Goal: Navigation & Orientation: Find specific page/section

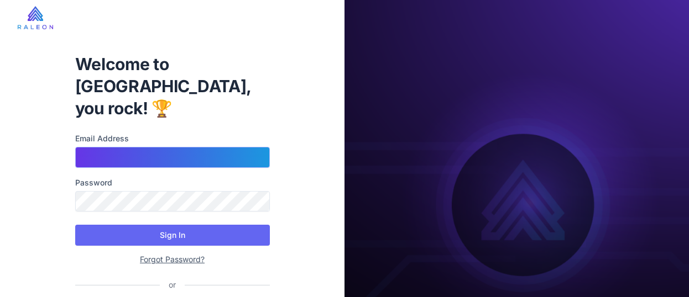
drag, startPoint x: 148, startPoint y: 135, endPoint x: 157, endPoint y: 132, distance: 9.3
click at [148, 147] on input "Email Address" at bounding box center [172, 157] width 195 height 21
type input "**********"
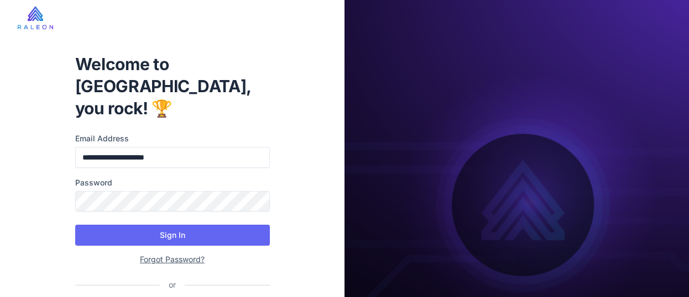
click at [0, 0] on nordpass-autofill-portal at bounding box center [0, 0] width 0 height 0
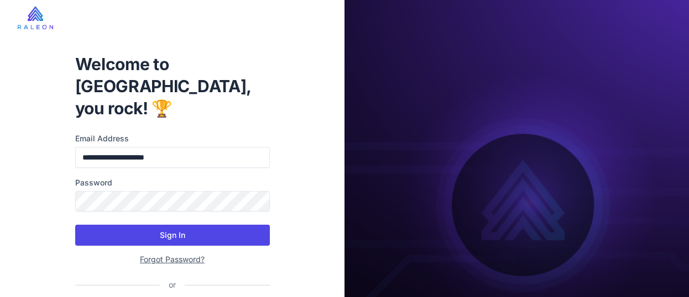
click at [158, 225] on button "Sign In" at bounding box center [172, 235] width 195 height 21
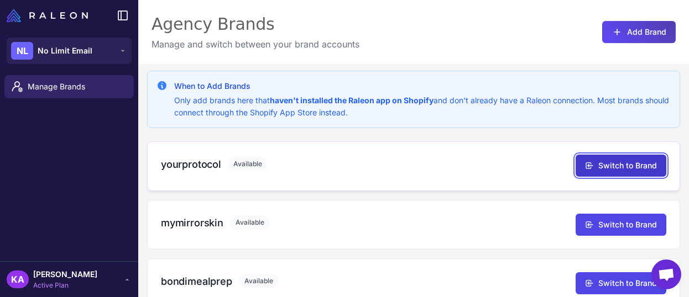
click at [609, 159] on button "Switch to Brand" at bounding box center [620, 166] width 91 height 22
